Goal: Information Seeking & Learning: Learn about a topic

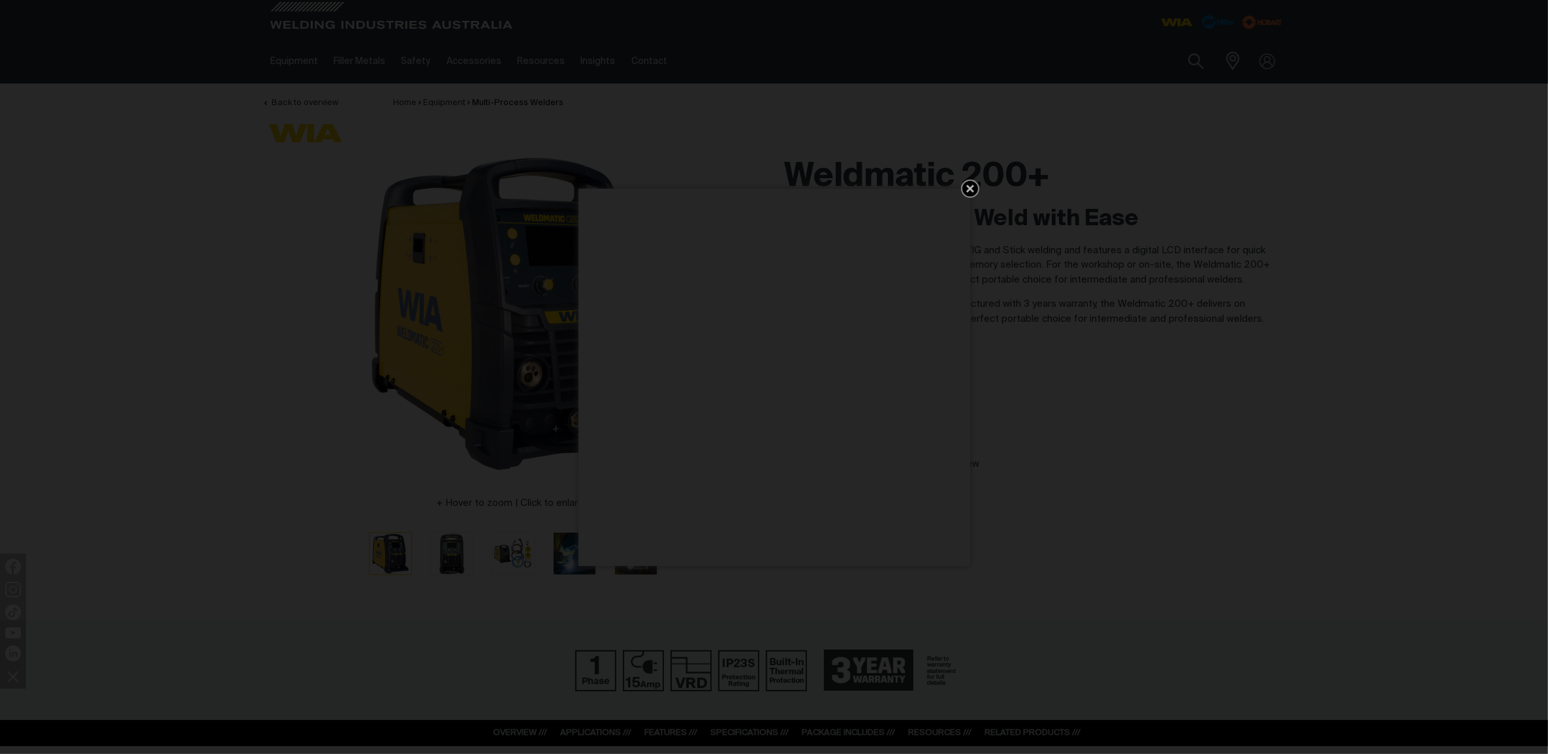
click at [963, 187] on icon "Get 5 WIA Welding Guides Free!" at bounding box center [971, 189] width 16 height 16
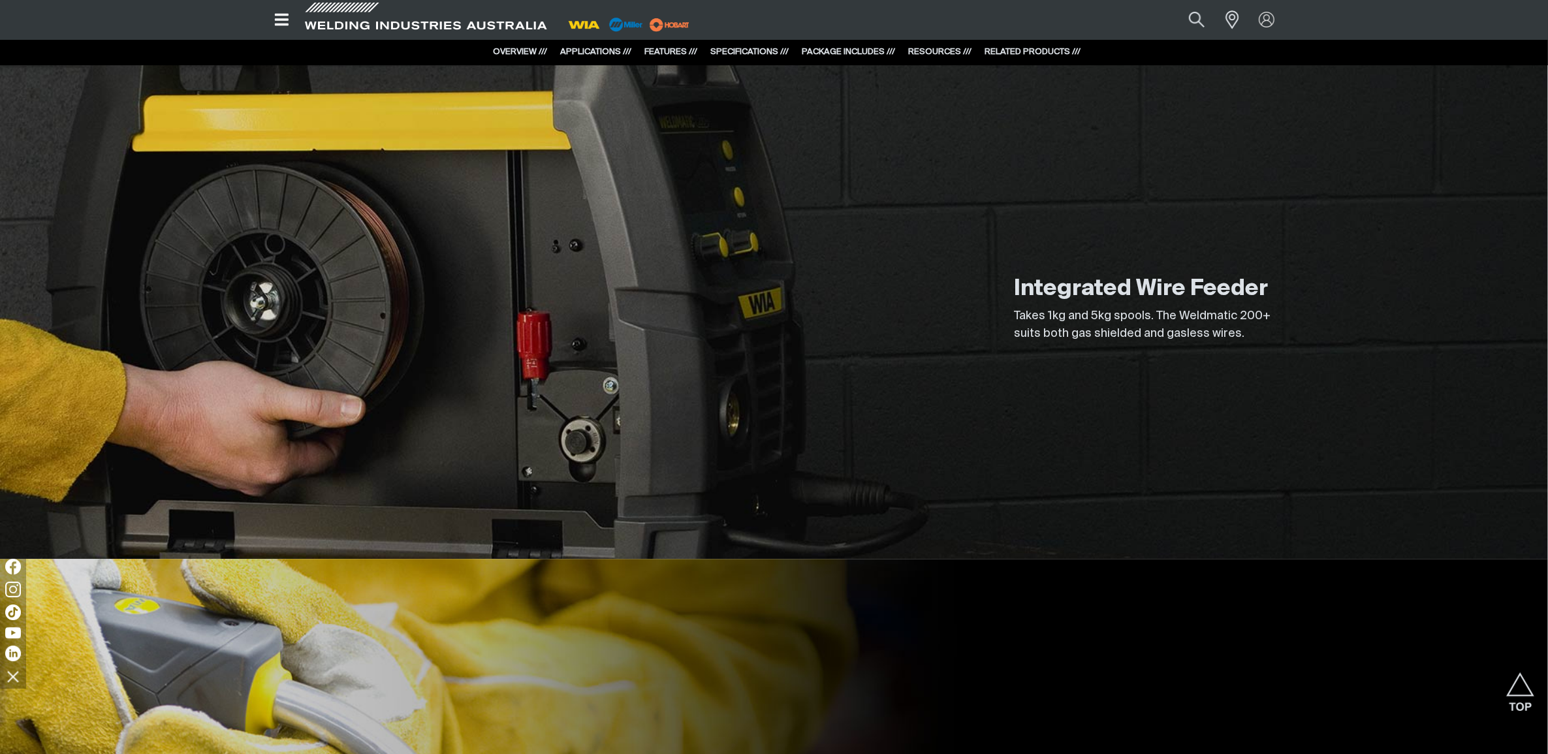
scroll to position [4163, 0]
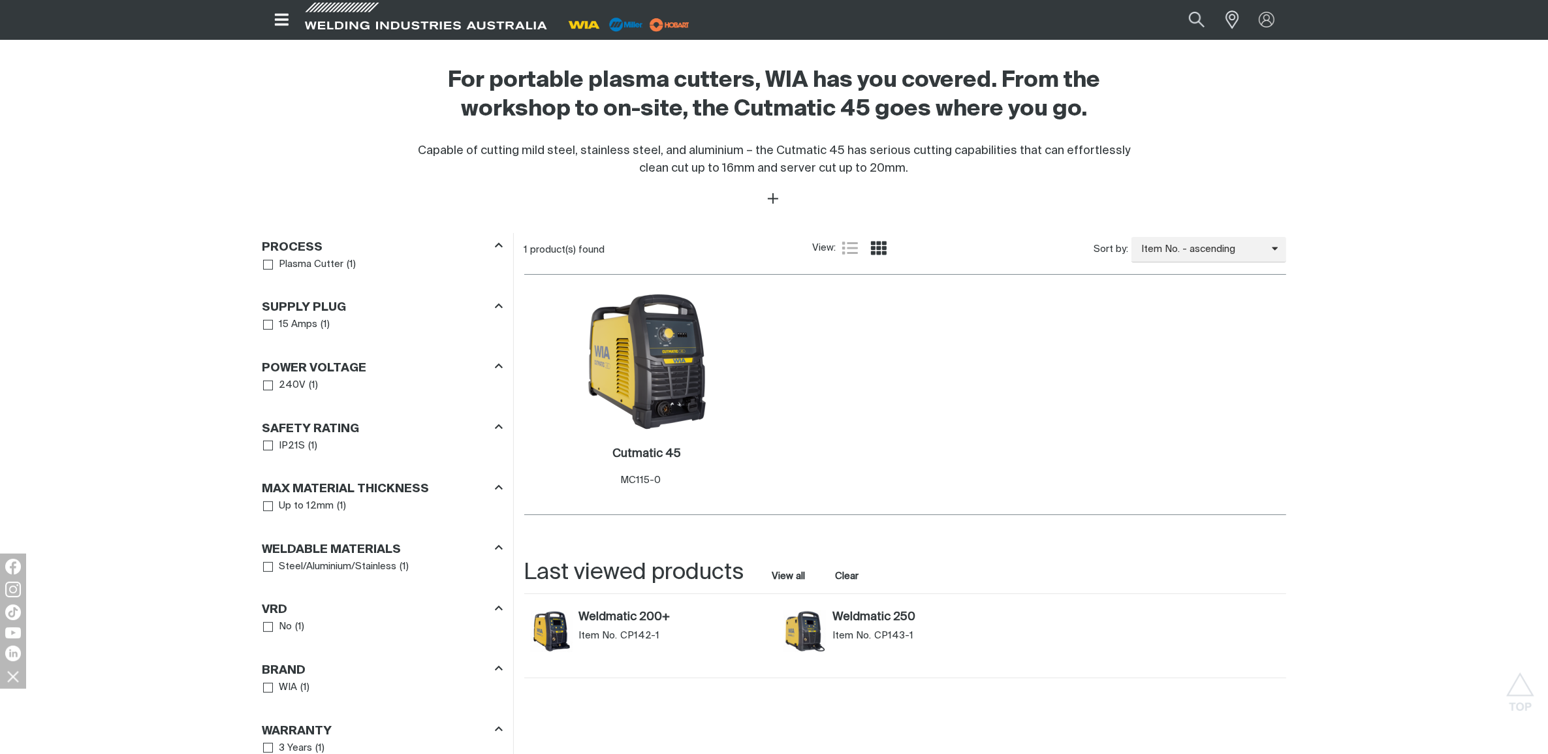
scroll to position [327, 0]
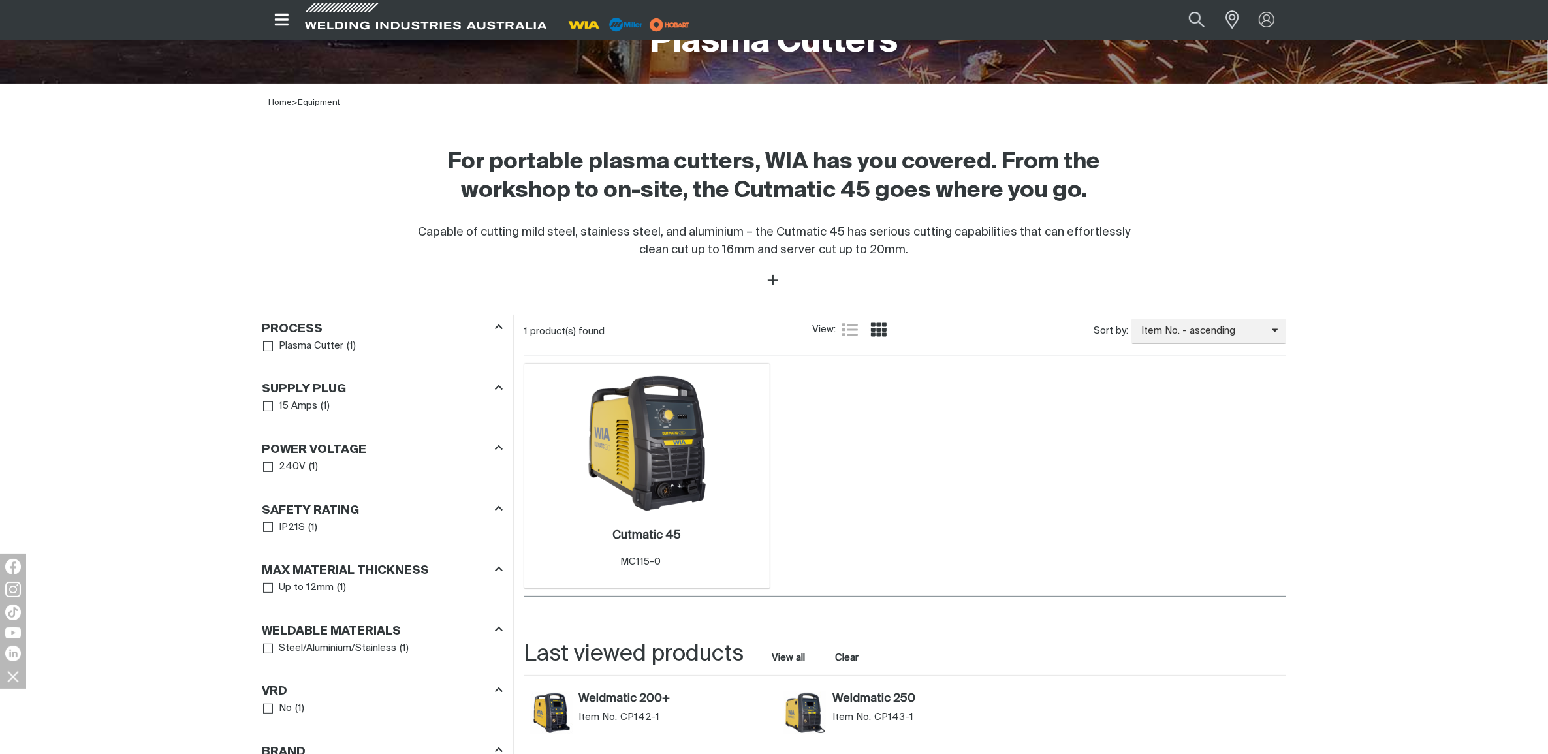
click at [686, 428] on img at bounding box center [647, 444] width 140 height 140
